Goal: Information Seeking & Learning: Learn about a topic

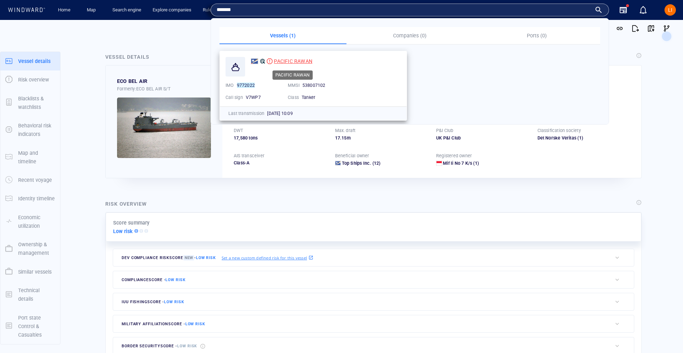
click at [280, 62] on span "PACIFIC RAWAN" at bounding box center [293, 61] width 38 height 6
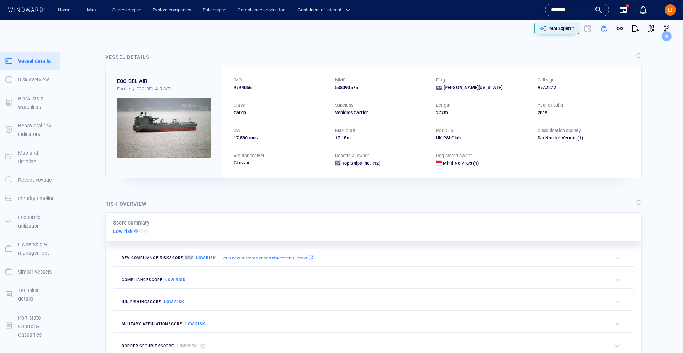
click at [578, 10] on input "*******" at bounding box center [571, 10] width 41 height 11
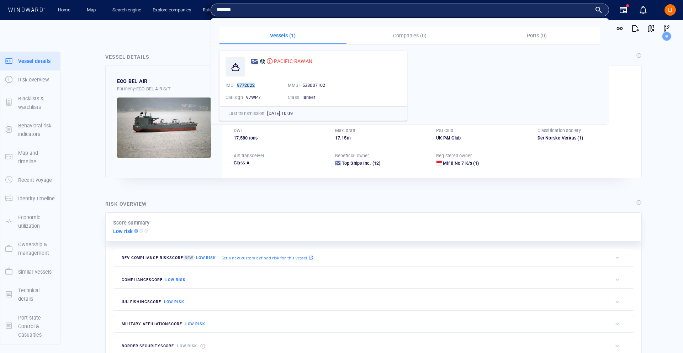
click at [578, 10] on input "*******" at bounding box center [404, 10] width 375 height 11
paste input "*"
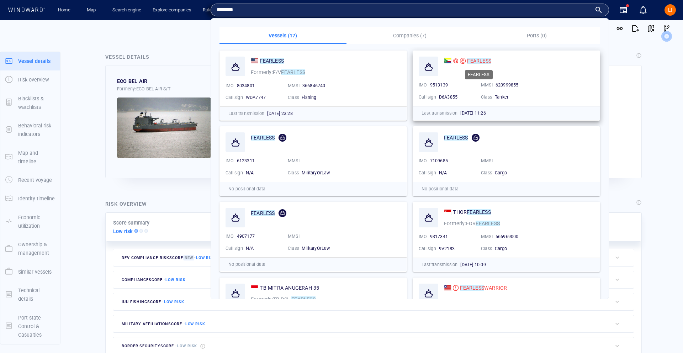
type input "********"
click at [477, 61] on mark "FEARLESS" at bounding box center [479, 61] width 24 height 6
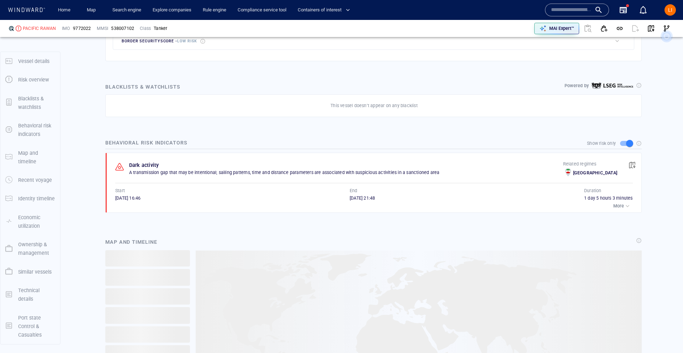
scroll to position [554, 0]
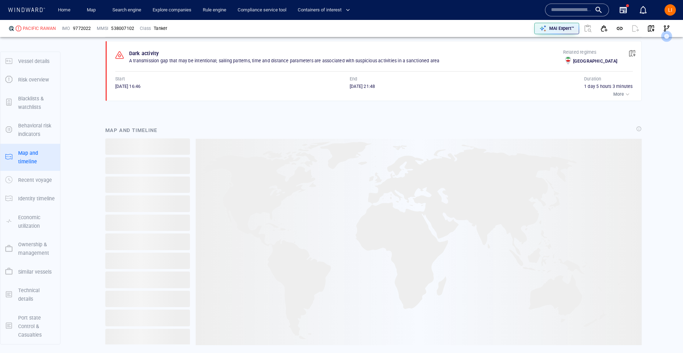
click at [627, 98] on div "button" at bounding box center [627, 94] width 7 height 7
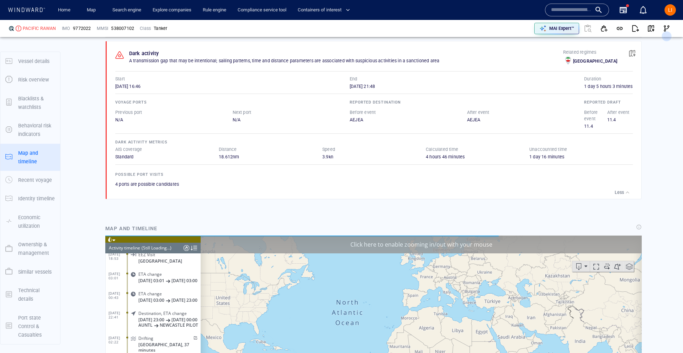
scroll to position [4624, 0]
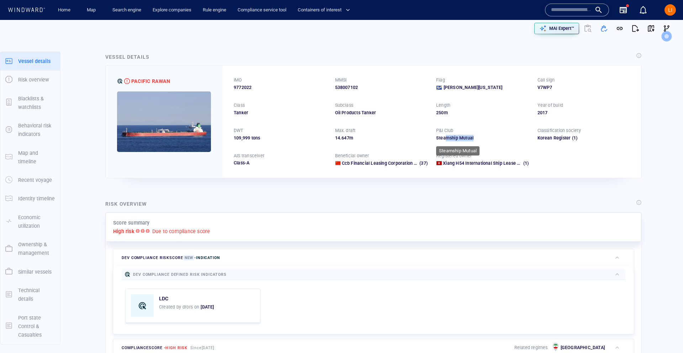
drag, startPoint x: 445, startPoint y: 139, endPoint x: 503, endPoint y: 140, distance: 58.7
click at [504, 140] on div "Steamship Mutual" at bounding box center [482, 138] width 93 height 6
click at [502, 140] on div "Steamship Mutual" at bounding box center [482, 138] width 93 height 6
drag, startPoint x: 492, startPoint y: 139, endPoint x: 433, endPoint y: 140, distance: 59.4
click at [433, 140] on div "IMO 9772022 MMSI 538007102 Flag Marshall Islands Call sign V7WP7 Class Tanker S…" at bounding box center [431, 121] width 419 height 112
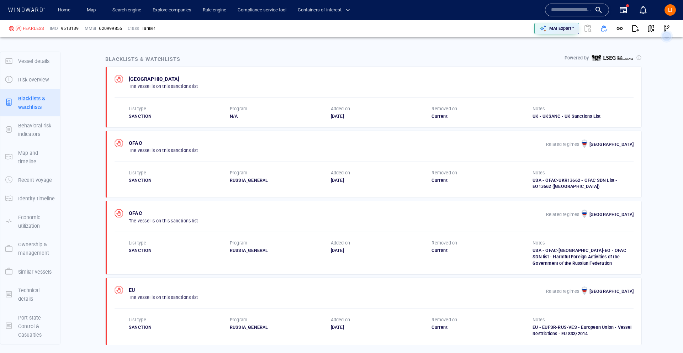
scroll to position [484, 0]
click at [578, 9] on input "text" at bounding box center [571, 10] width 41 height 11
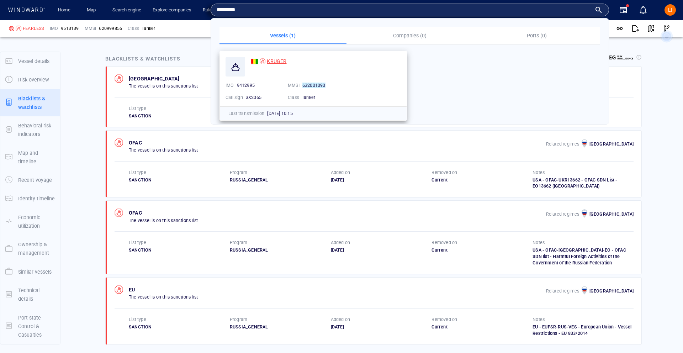
type input "*********"
click at [282, 63] on span "KRUGER" at bounding box center [277, 61] width 20 height 6
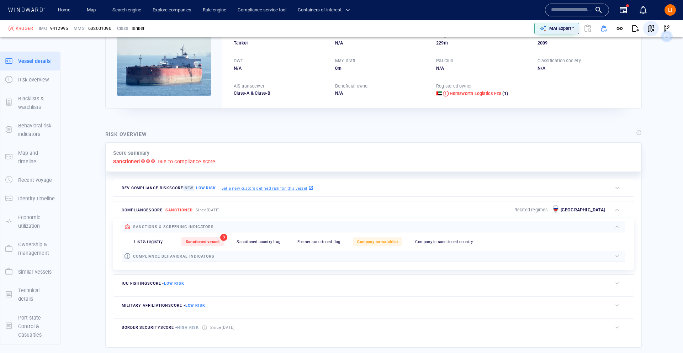
scroll to position [34, 0]
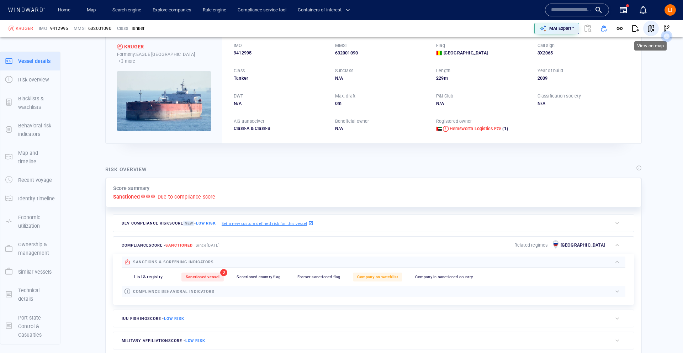
click at [652, 26] on span "button" at bounding box center [650, 28] width 7 height 7
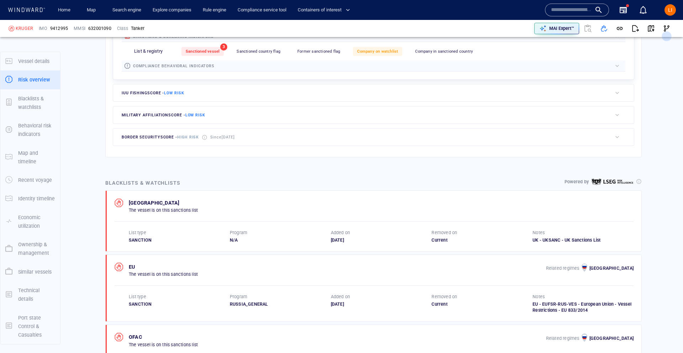
scroll to position [259, 0]
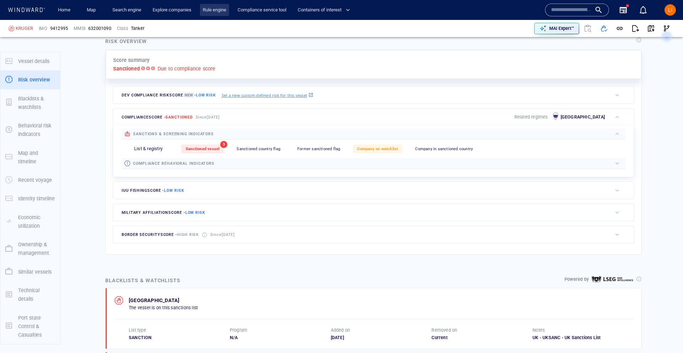
scroll to position [162, 0]
click at [99, 26] on div "632001090" at bounding box center [99, 28] width 23 height 6
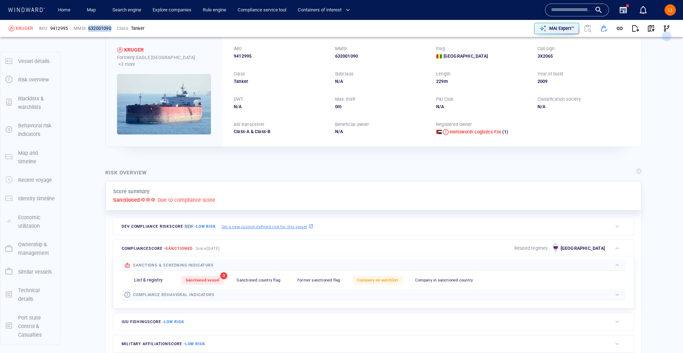
scroll to position [23, 0]
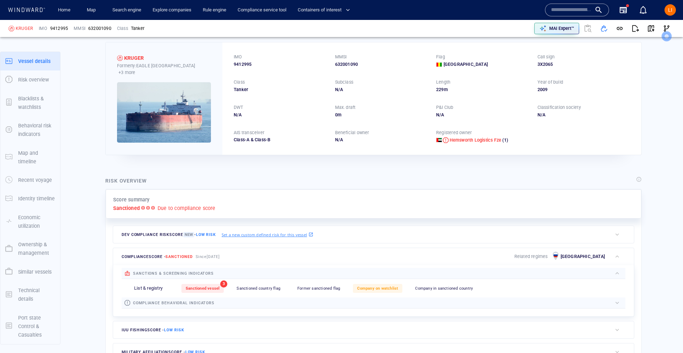
click at [58, 30] on span "9412995" at bounding box center [59, 28] width 18 height 6
copy span "9412995"
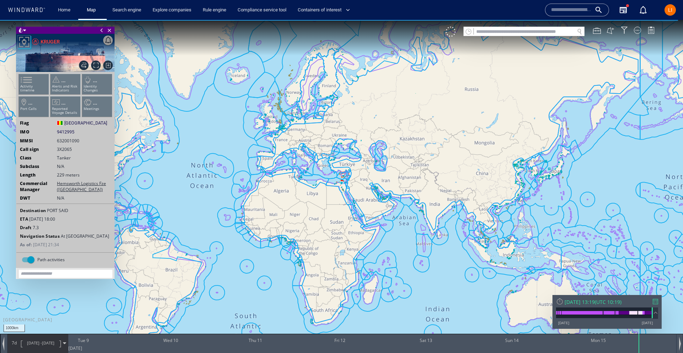
click at [596, 303] on span "(" at bounding box center [595, 301] width 1 height 7
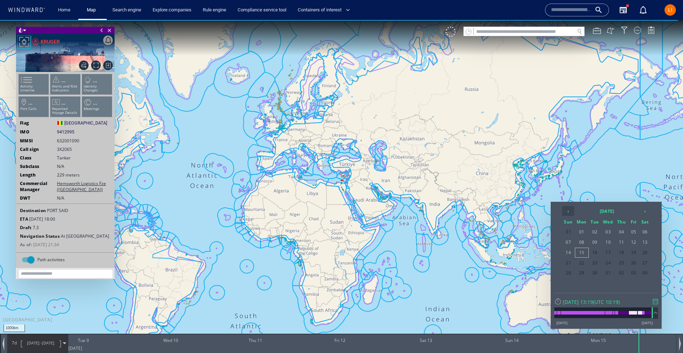
click at [572, 211] on th "‹" at bounding box center [568, 211] width 12 height 10
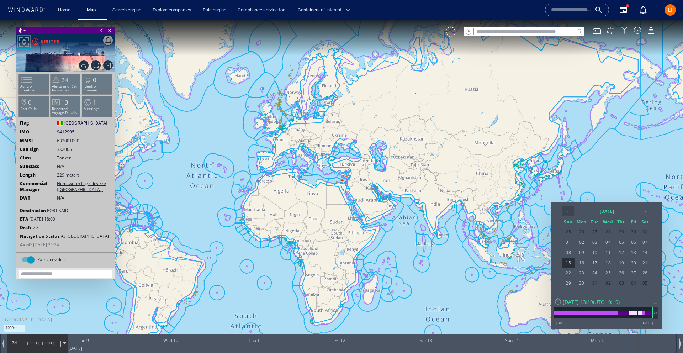
click at [572, 211] on th "‹" at bounding box center [568, 211] width 12 height 10
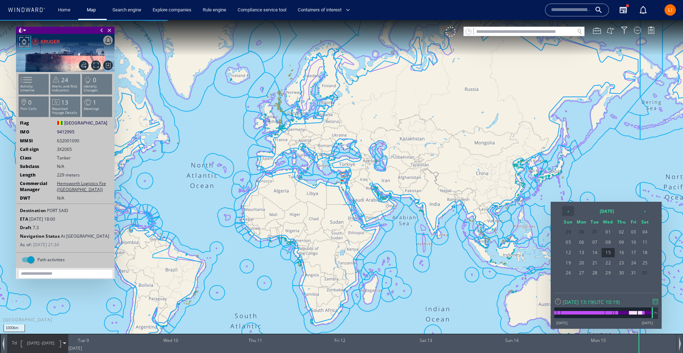
click at [572, 211] on th "‹" at bounding box center [568, 211] width 12 height 10
click at [583, 253] on span "09" at bounding box center [581, 252] width 13 height 9
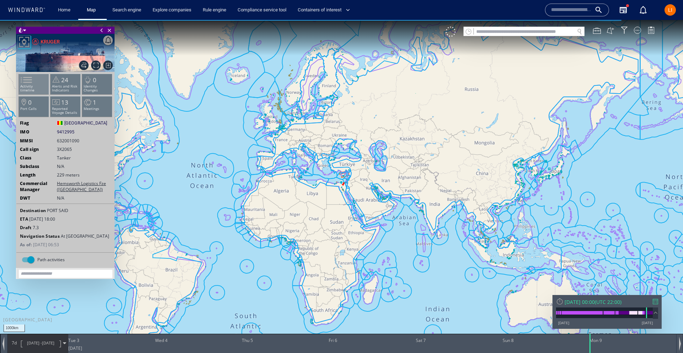
click at [24, 83] on span at bounding box center [22, 80] width 11 height 10
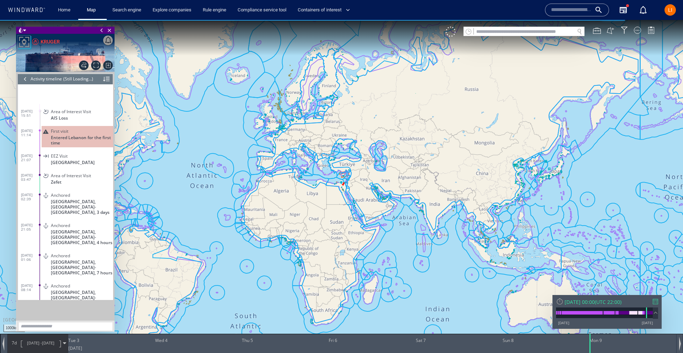
scroll to position [78, 0]
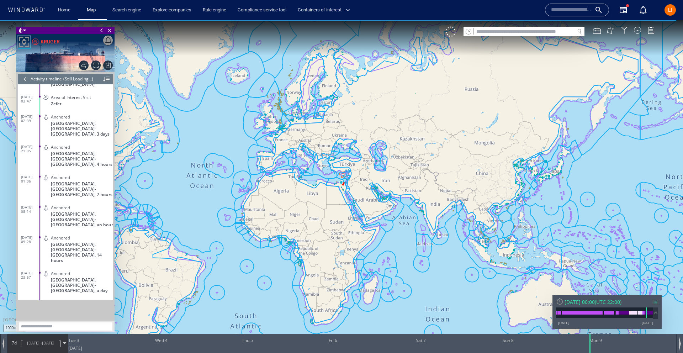
click at [25, 79] on div at bounding box center [25, 79] width 8 height 11
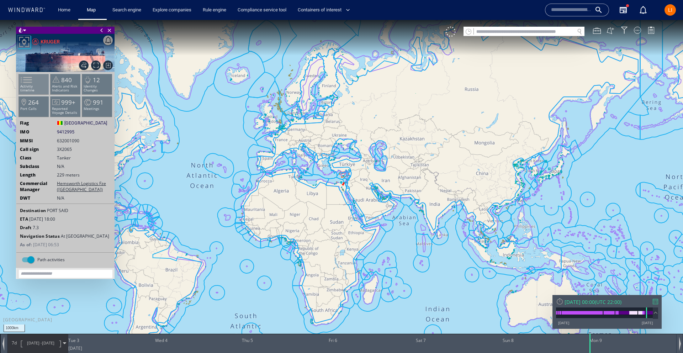
click at [41, 86] on p "Activity timeline" at bounding box center [34, 88] width 30 height 8
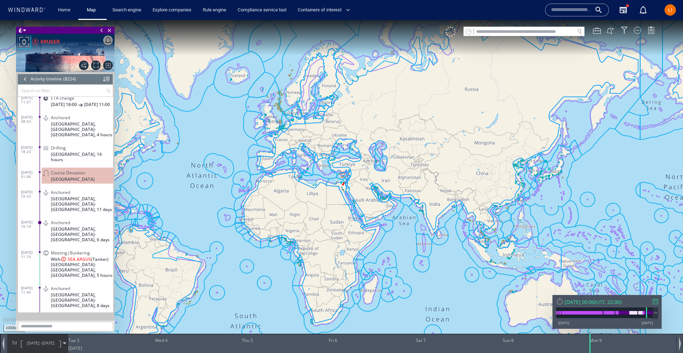
scroll to position [155963, 0]
click at [49, 248] on div "Meeting|Bunkering With: SEA ARGUS (Tanker) Port Said- Suez Canal Anchorage, Egy…" at bounding box center [77, 264] width 71 height 32
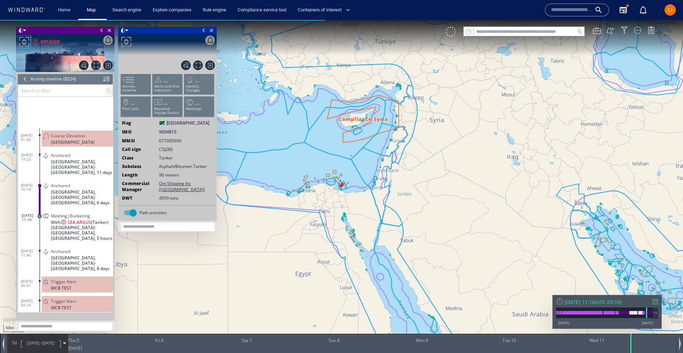
scroll to position [156053, 0]
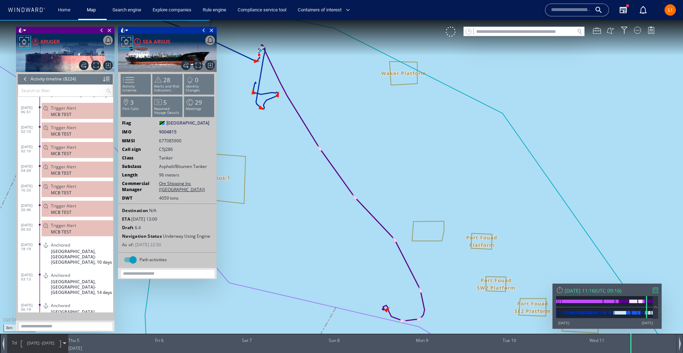
scroll to position [156117, 0]
click at [28, 82] on div at bounding box center [25, 79] width 8 height 11
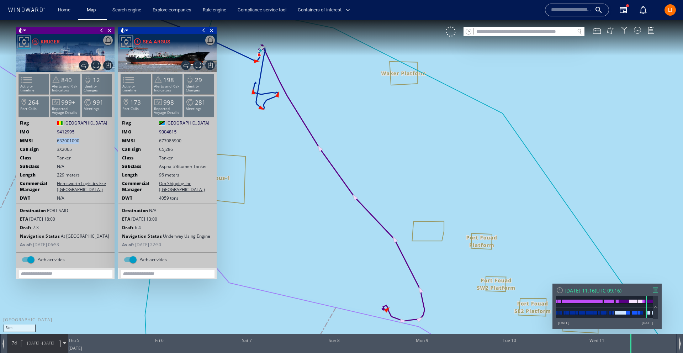
drag, startPoint x: 87, startPoint y: 139, endPoint x: 55, endPoint y: 140, distance: 31.3
click at [55, 140] on div "MMSI 632001090" at bounding box center [65, 141] width 98 height 6
copy span "632001090"
click at [478, 31] on input "text" at bounding box center [524, 32] width 101 height 10
paste input "**********"
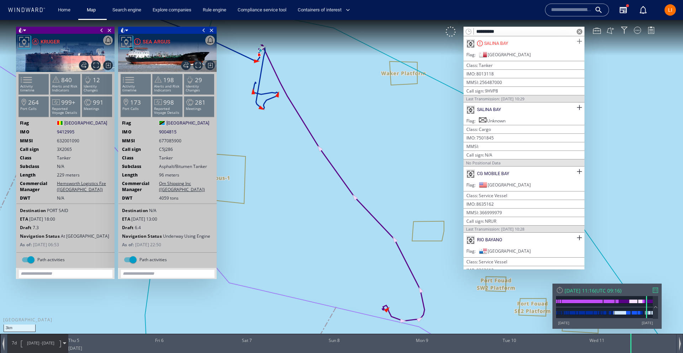
type input "**********"
click at [575, 41] on span at bounding box center [579, 41] width 9 height 9
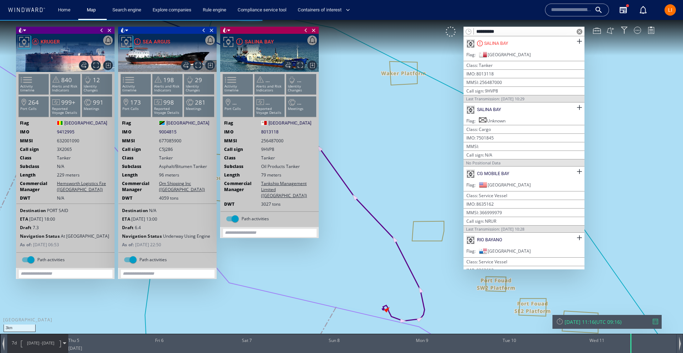
click at [204, 32] on span at bounding box center [204, 30] width 8 height 7
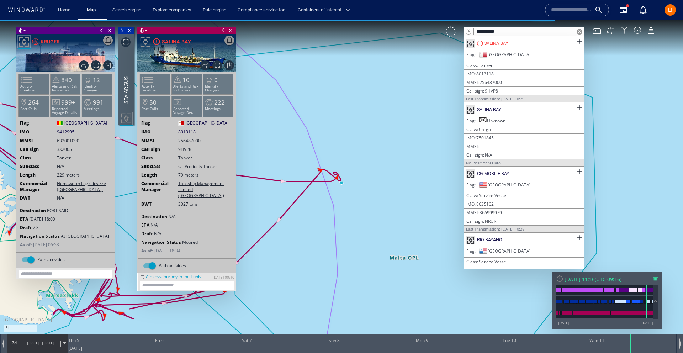
click at [159, 81] on li "Activity timeline" at bounding box center [155, 84] width 30 height 21
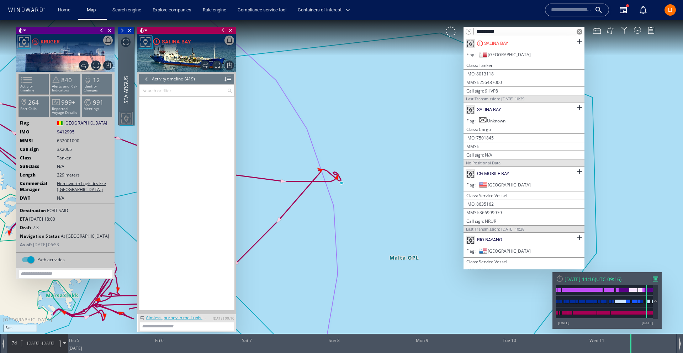
scroll to position [7982, 0]
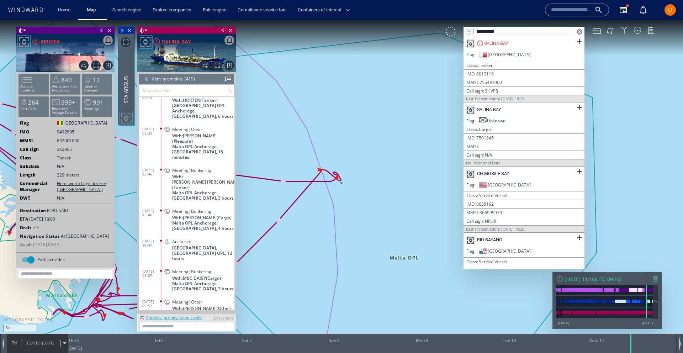
click at [579, 31] on span at bounding box center [580, 32] width 6 height 6
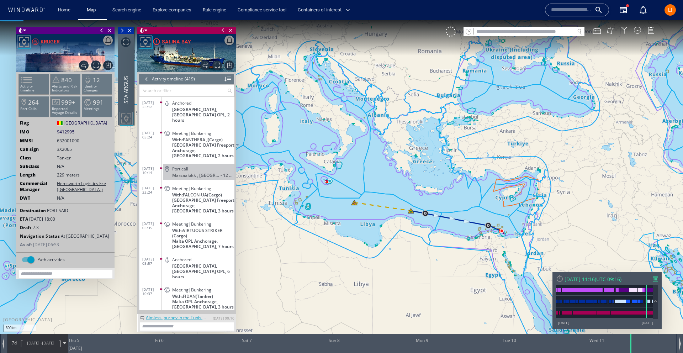
scroll to position [6817, 0]
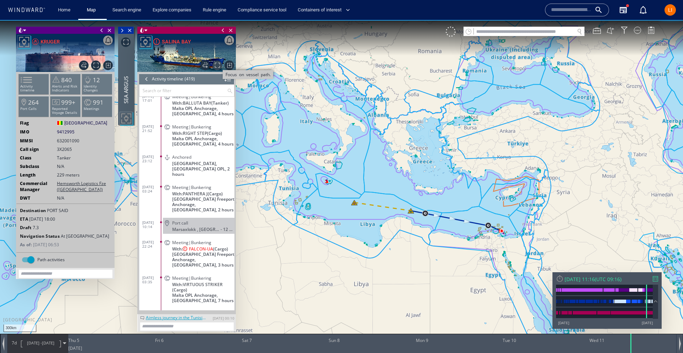
click at [220, 62] on span "Focus on vessel path." at bounding box center [217, 65] width 10 height 10
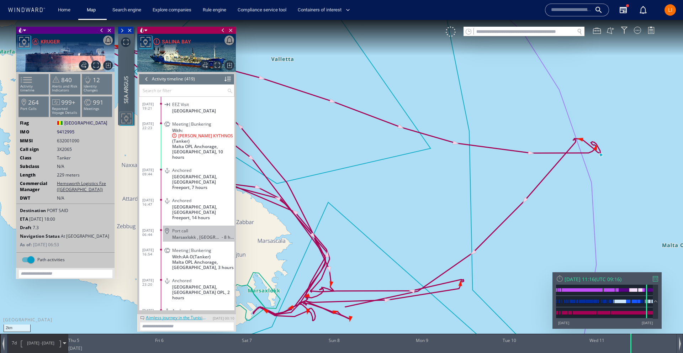
click at [152, 136] on dl "14/06/25 22:23 Meeting|Bunkering With: MINERVA KYTHNOS (Tanker) Malta OPL Ancho…" at bounding box center [188, 139] width 92 height 46
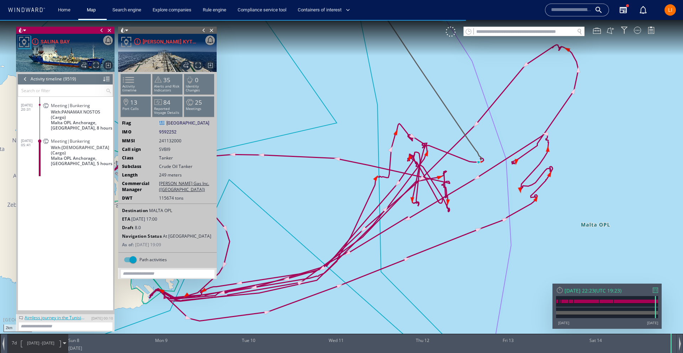
scroll to position [177310, 0]
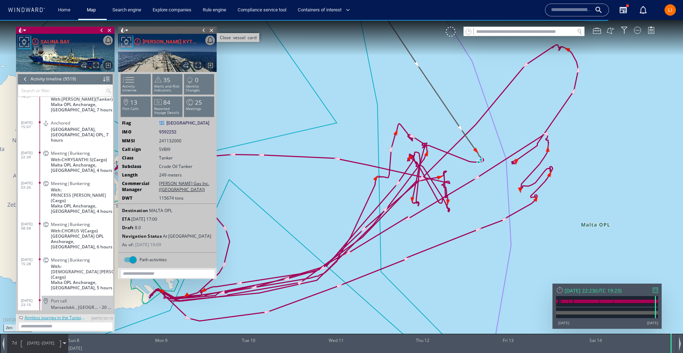
click at [210, 31] on span "Close vessel card" at bounding box center [212, 30] width 8 height 7
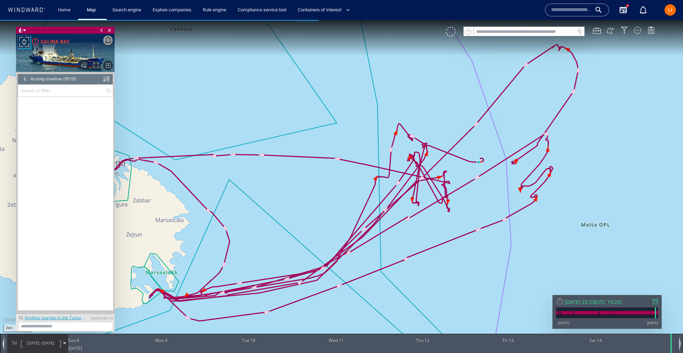
click at [584, 307] on div at bounding box center [607, 312] width 102 height 11
click at [576, 302] on div "Sat 14/06/2025 22:23" at bounding box center [579, 301] width 30 height 7
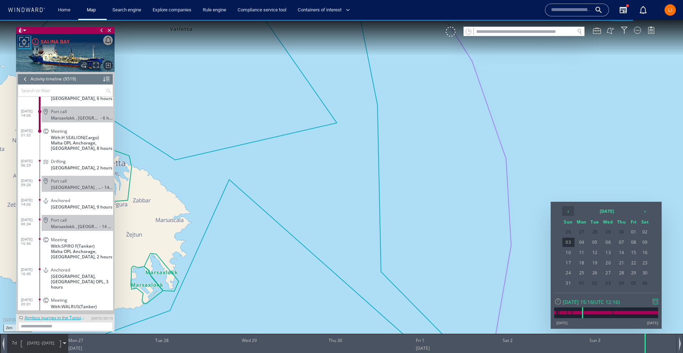
click at [567, 211] on th "‹" at bounding box center [568, 211] width 12 height 10
click at [609, 212] on th "2016 June" at bounding box center [607, 211] width 64 height 10
click at [633, 212] on th "›" at bounding box center [636, 211] width 11 height 10
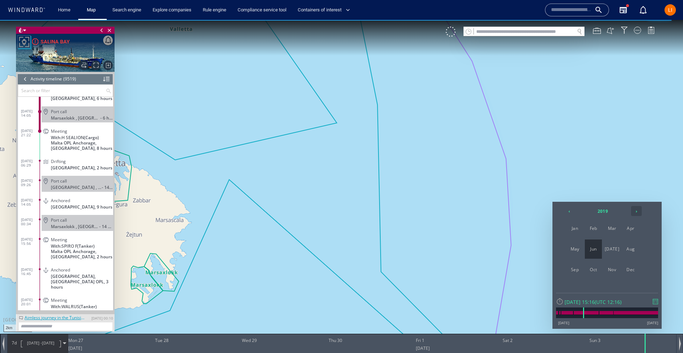
click at [634, 212] on th "›" at bounding box center [636, 211] width 11 height 10
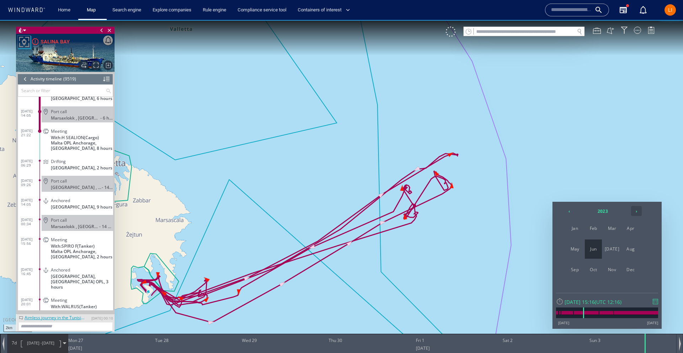
click at [634, 212] on th "›" at bounding box center [636, 211] width 11 height 10
click at [636, 273] on span "Dec" at bounding box center [630, 269] width 17 height 19
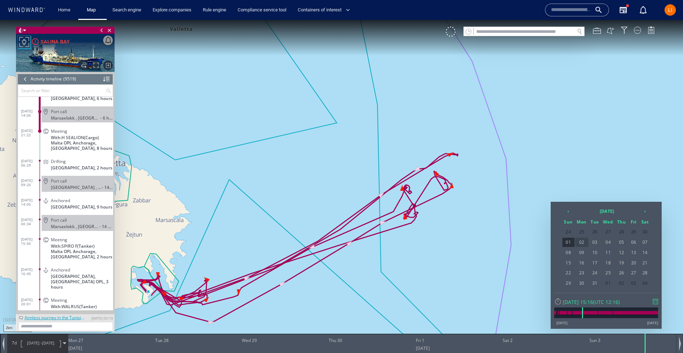
click at [586, 252] on span "09" at bounding box center [581, 252] width 13 height 9
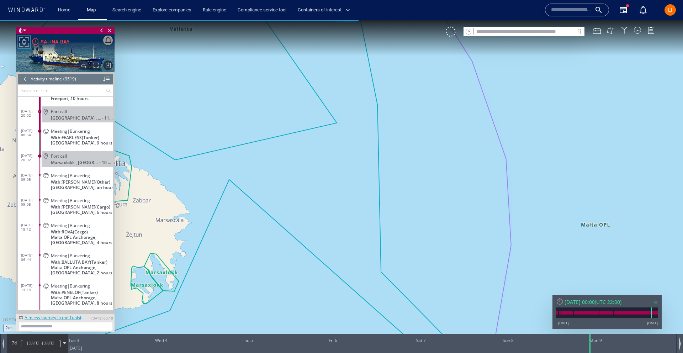
scroll to position [168251, 0]
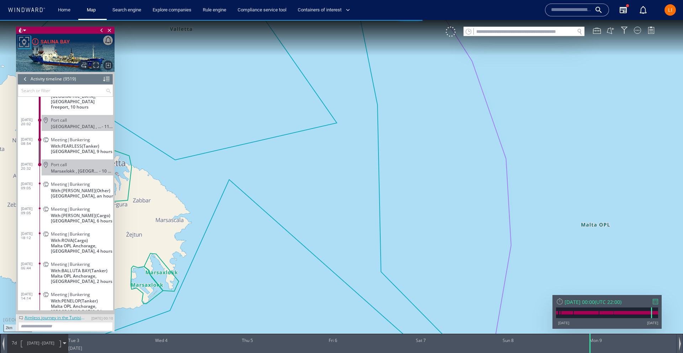
click at [53, 143] on span "With: FEARLESS (Tanker)" at bounding box center [75, 145] width 48 height 5
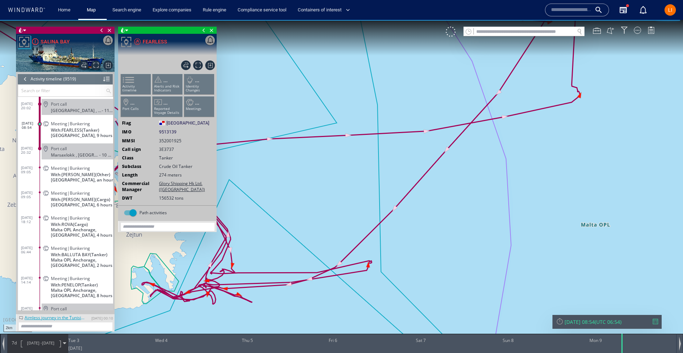
scroll to position [168259, 0]
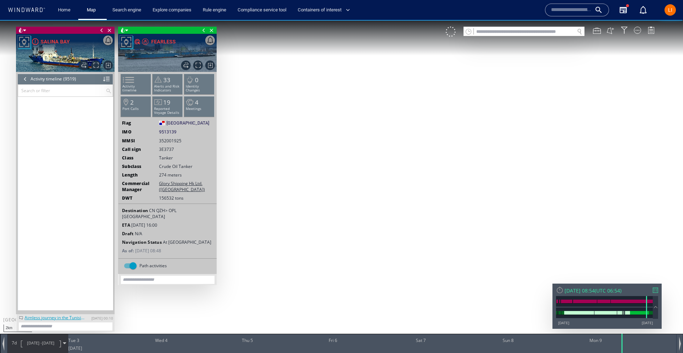
scroll to position [168259, 0]
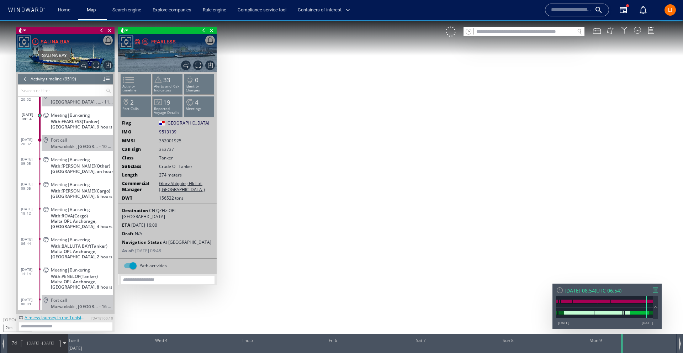
click at [53, 44] on div "SALINA BAY" at bounding box center [55, 41] width 29 height 9
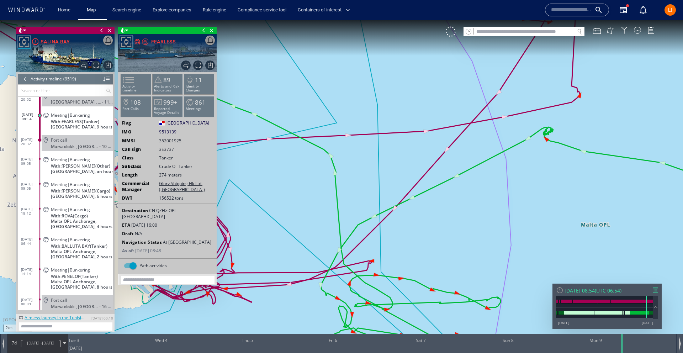
click at [502, 32] on input "text" at bounding box center [524, 32] width 101 height 10
paste input "*******"
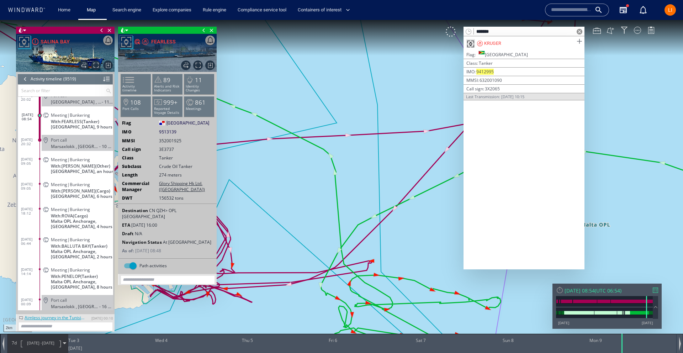
type input "*******"
click at [579, 43] on span at bounding box center [579, 41] width 9 height 9
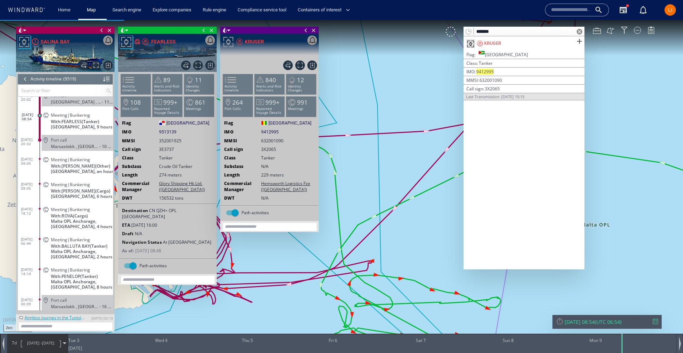
click at [580, 31] on span at bounding box center [580, 32] width 6 height 6
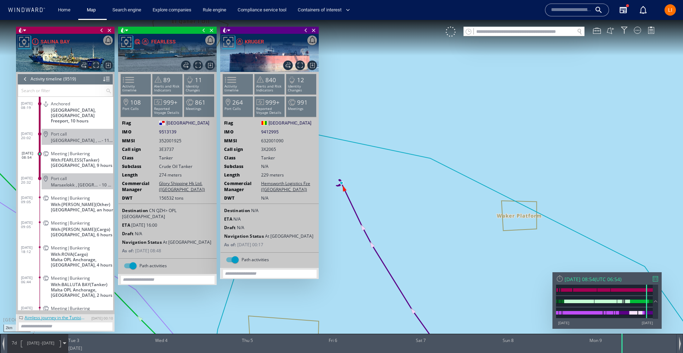
scroll to position [168243, 0]
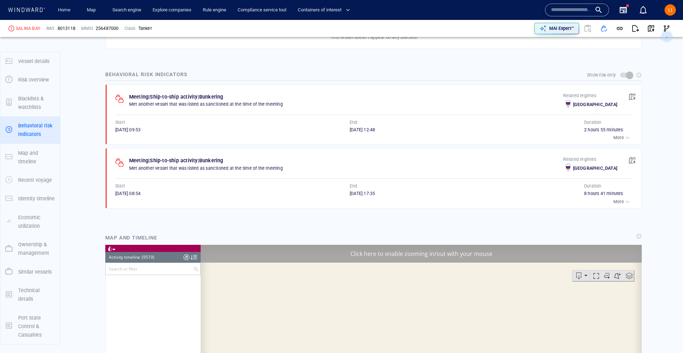
scroll to position [186007, 0]
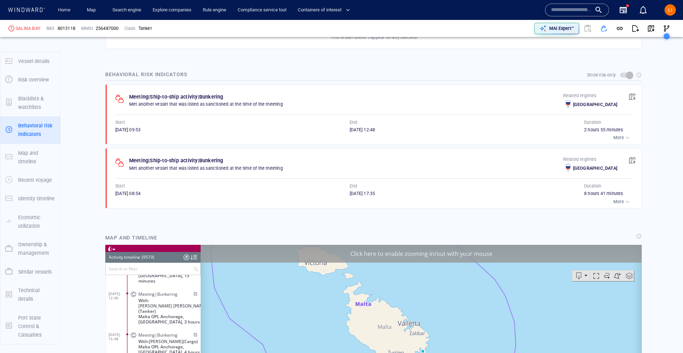
click at [615, 201] on p "More" at bounding box center [618, 201] width 11 height 6
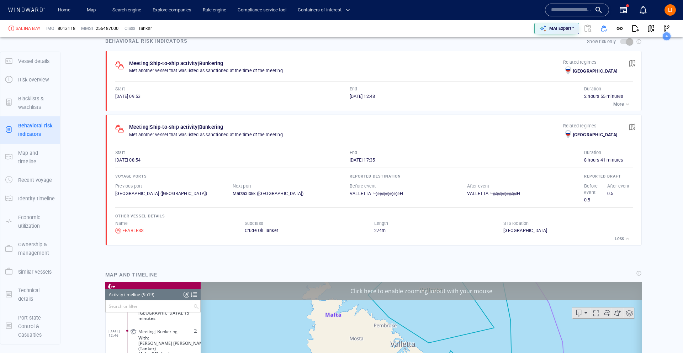
scroll to position [477, 0]
